Goal: Task Accomplishment & Management: Use online tool/utility

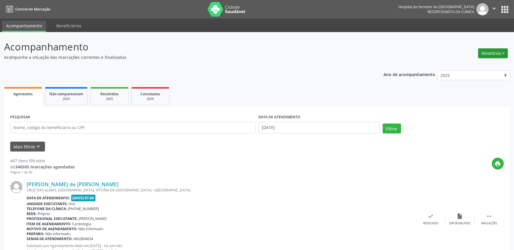
click at [495, 53] on button "Relatórios" at bounding box center [493, 53] width 30 height 10
click at [485, 63] on link "Agendamentos" at bounding box center [476, 66] width 63 height 8
select select "7"
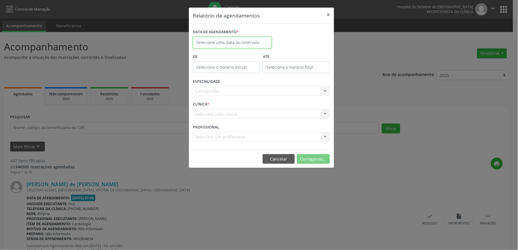
click at [244, 45] on input "text" at bounding box center [232, 43] width 79 height 12
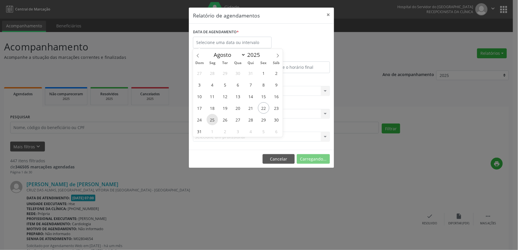
click at [214, 120] on span "25" at bounding box center [212, 119] width 11 height 11
type input "25/08/2025"
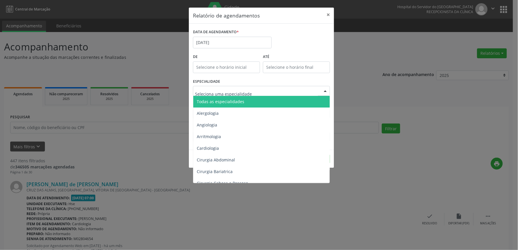
click at [243, 87] on div at bounding box center [261, 91] width 137 height 10
click at [243, 101] on span "Todas as especialidades" at bounding box center [261, 102] width 137 height 12
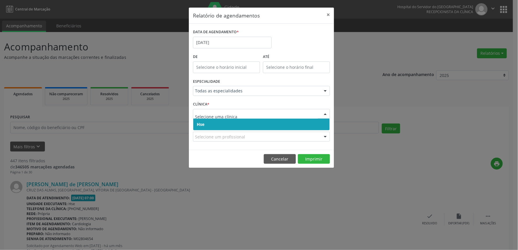
click at [225, 124] on span "Hse" at bounding box center [261, 125] width 137 height 12
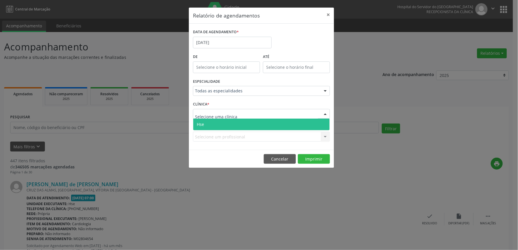
click at [228, 125] on span "Hse" at bounding box center [261, 125] width 137 height 12
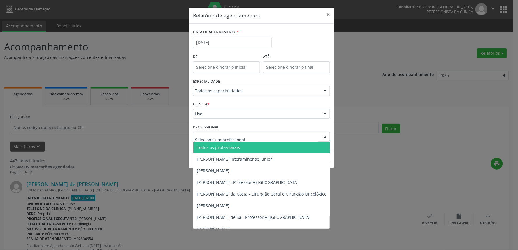
click at [256, 139] on div at bounding box center [261, 137] width 137 height 10
click at [256, 139] on input "text" at bounding box center [256, 140] width 123 height 12
click at [256, 144] on span "Todos os profissionais" at bounding box center [291, 148] width 196 height 12
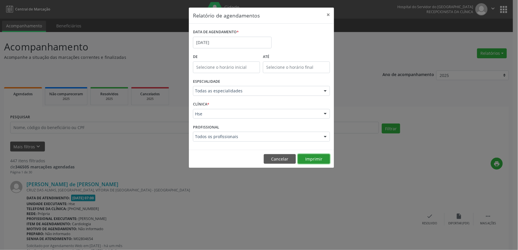
click at [320, 156] on button "Imprimir" at bounding box center [314, 159] width 32 height 10
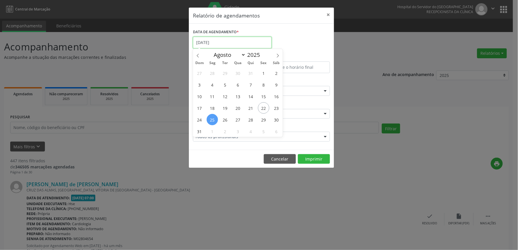
click at [226, 39] on input "25/08/2025" at bounding box center [232, 43] width 79 height 12
click at [265, 107] on span "22" at bounding box center [263, 107] width 11 height 11
type input "[DATE]"
click at [265, 107] on span "22" at bounding box center [263, 107] width 11 height 11
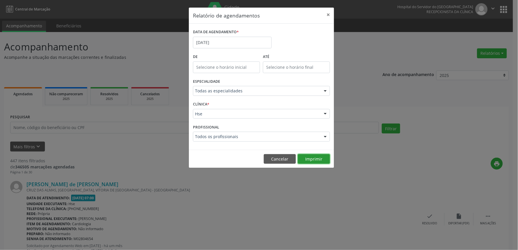
click at [313, 158] on button "Imprimir" at bounding box center [314, 159] width 32 height 10
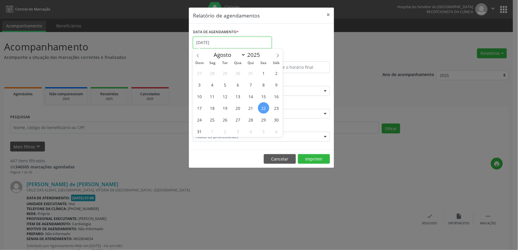
click at [222, 41] on input "[DATE]" at bounding box center [232, 43] width 79 height 12
click at [216, 120] on span "25" at bounding box center [212, 119] width 11 height 11
type input "25/08/2025"
click at [216, 120] on span "25" at bounding box center [212, 119] width 11 height 11
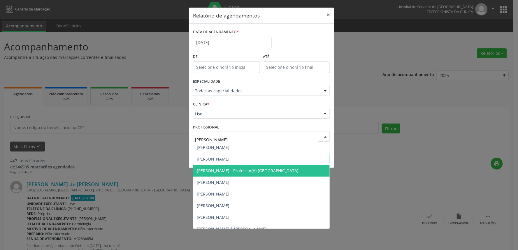
scroll to position [29, 0]
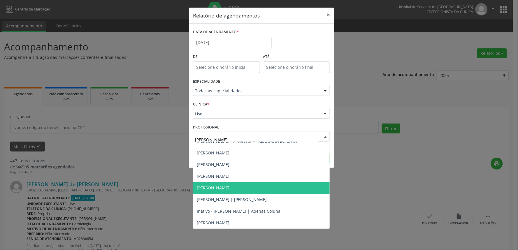
click at [262, 187] on span "Carlos Roberto Pinheiro Rihan" at bounding box center [261, 188] width 137 height 12
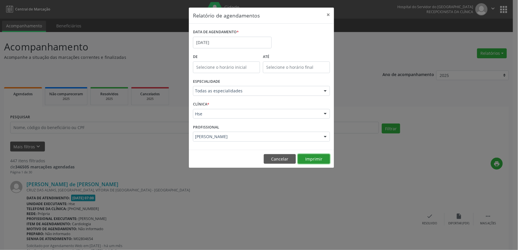
click at [313, 161] on button "Imprimir" at bounding box center [314, 159] width 32 height 10
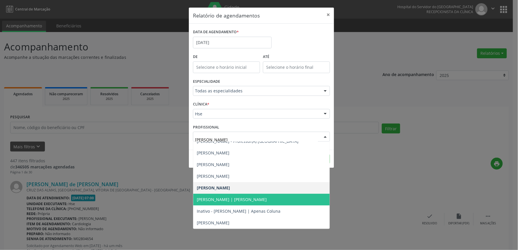
click at [269, 202] on span "Carlos Roberto Pinheiro Rihan | Joelho" at bounding box center [261, 200] width 137 height 12
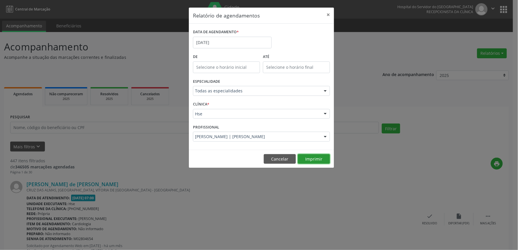
click at [312, 158] on button "Imprimir" at bounding box center [314, 159] width 32 height 10
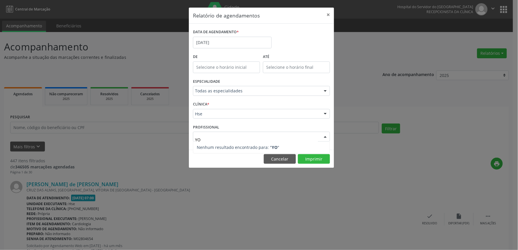
scroll to position [0, 0]
type input "Y"
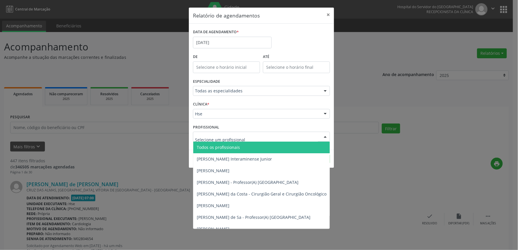
type input "Y"
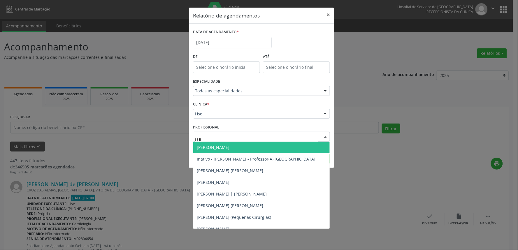
type input "LUIZ"
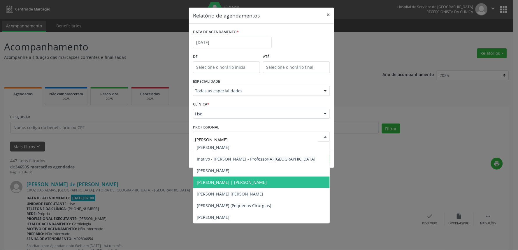
click at [232, 180] on span "Luiz Augusto Pires | Joelho" at bounding box center [232, 183] width 70 height 6
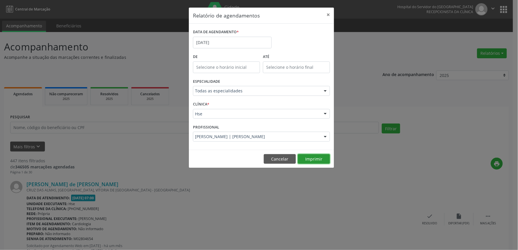
click at [318, 158] on button "Imprimir" at bounding box center [314, 159] width 32 height 10
